Goal: Obtain resource: Obtain resource

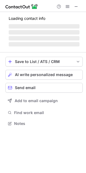
scroll to position [123, 86]
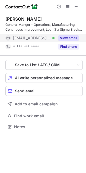
click at [71, 37] on button "View email" at bounding box center [68, 37] width 21 height 5
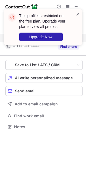
drag, startPoint x: 77, startPoint y: 14, endPoint x: 27, endPoint y: 12, distance: 50.8
click at [74, 15] on div "This profile is restricted on the free plan. Upgrade your plan to view all prof…" at bounding box center [43, 27] width 78 height 36
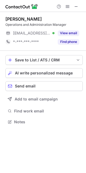
scroll to position [118, 86]
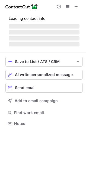
scroll to position [123, 86]
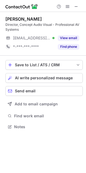
scroll to position [123, 86]
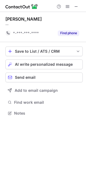
scroll to position [2, 3]
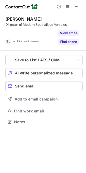
scroll to position [2, 3]
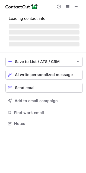
scroll to position [123, 86]
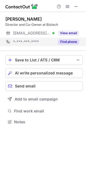
click at [70, 44] on button "Find phone" at bounding box center [68, 41] width 21 height 5
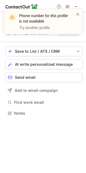
scroll to position [2, 3]
click at [76, 14] on span at bounding box center [78, 13] width 4 height 5
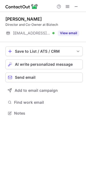
click at [76, 6] on div "Phone number for this profile is not available Try another profile" at bounding box center [43, 24] width 87 height 40
click at [76, 6] on span at bounding box center [76, 6] width 4 height 4
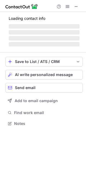
scroll to position [118, 86]
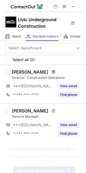
click at [52, 71] on span at bounding box center [53, 72] width 3 height 4
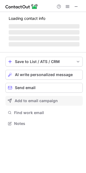
scroll to position [123, 86]
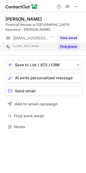
click at [70, 47] on button "Find phone" at bounding box center [68, 46] width 21 height 5
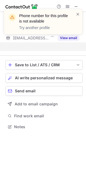
scroll to position [3, 3]
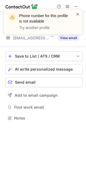
click at [78, 13] on span at bounding box center [78, 13] width 4 height 5
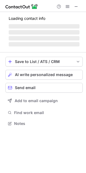
scroll to position [118, 86]
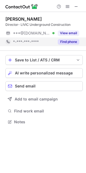
click at [72, 42] on button "Find phone" at bounding box center [68, 41] width 21 height 5
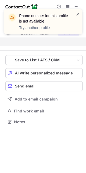
scroll to position [2, 3]
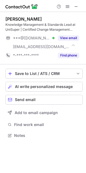
scroll to position [132, 86]
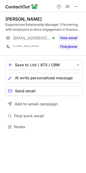
scroll to position [123, 86]
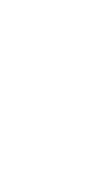
scroll to position [126, 86]
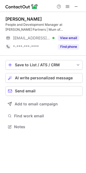
scroll to position [123, 86]
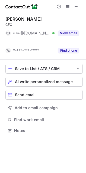
scroll to position [118, 86]
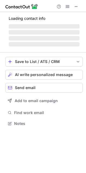
scroll to position [118, 86]
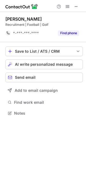
scroll to position [2, 3]
click at [79, 6] on button at bounding box center [76, 6] width 7 height 7
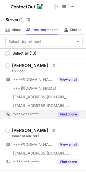
click at [71, 115] on button "Find phone" at bounding box center [68, 114] width 21 height 5
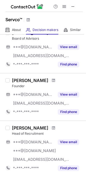
scroll to position [102, 0]
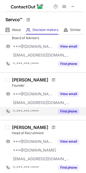
click at [68, 111] on button "Find phone" at bounding box center [68, 111] width 21 height 5
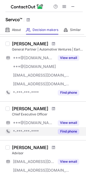
scroll to position [441, 0]
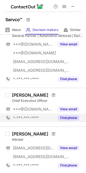
click at [67, 115] on button "Find phone" at bounding box center [68, 117] width 21 height 5
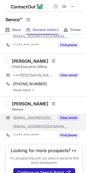
scroll to position [493, 0]
